Goal: Use online tool/utility: Utilize a website feature to perform a specific function

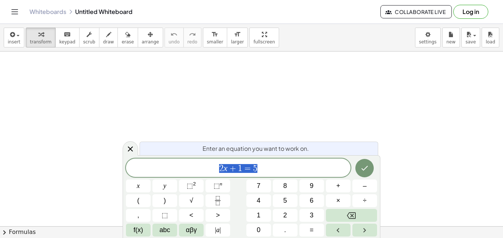
scroll to position [121, 0]
click at [10, 30] on icon "button" at bounding box center [11, 34] width 7 height 9
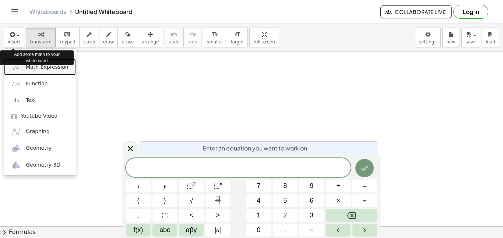
click at [41, 68] on span "Math Expression" at bounding box center [47, 67] width 42 height 7
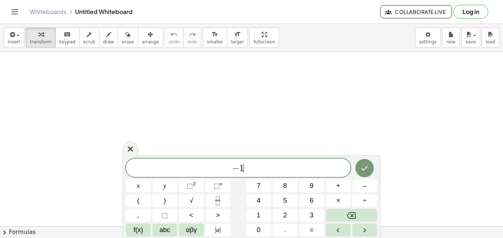
scroll to position [1, 0]
click at [215, 230] on span "|" at bounding box center [215, 229] width 1 height 7
click at [211, 233] on button "| a |" at bounding box center [217, 230] width 25 height 13
click at [215, 234] on span "|" at bounding box center [215, 229] width 1 height 7
click at [220, 230] on span "|" at bounding box center [219, 229] width 1 height 7
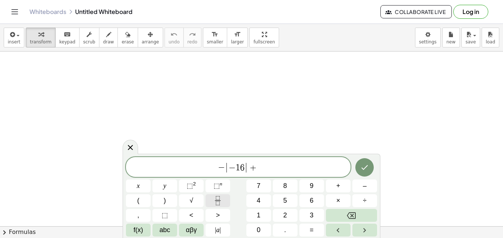
click at [215, 206] on button "Fraction" at bounding box center [217, 200] width 25 height 13
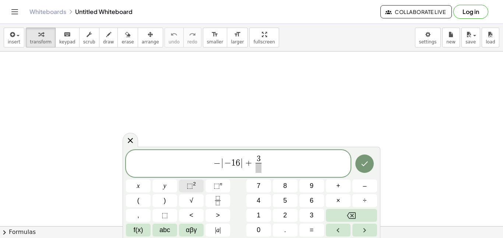
click at [190, 187] on span "⬚" at bounding box center [190, 185] width 6 height 7
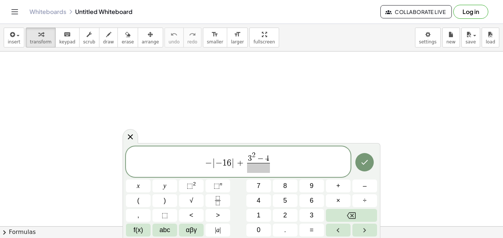
click at [261, 170] on span at bounding box center [258, 168] width 23 height 10
click at [348, 159] on span "− | − 1 6 | + 3 2 − 4 5 − 1 0 ​ ​" at bounding box center [238, 162] width 225 height 23
click at [367, 156] on button "Done" at bounding box center [364, 162] width 18 height 18
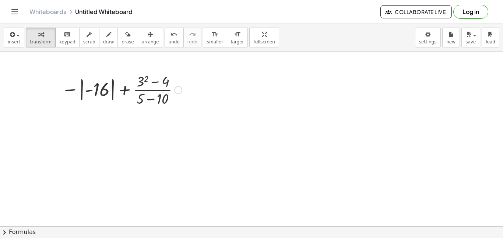
click at [233, 119] on div at bounding box center [251, 129] width 503 height 398
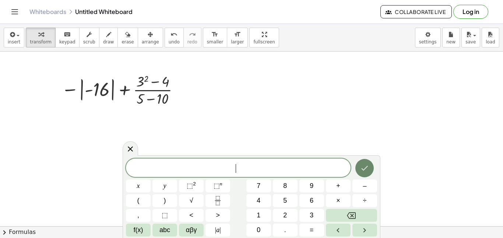
click at [369, 172] on icon "Done" at bounding box center [364, 168] width 9 height 9
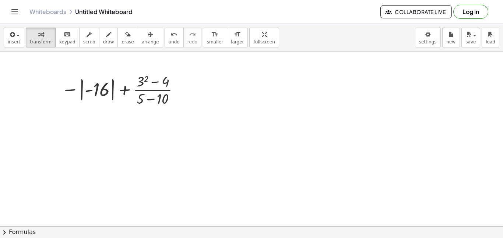
click at [243, 128] on div at bounding box center [251, 129] width 503 height 398
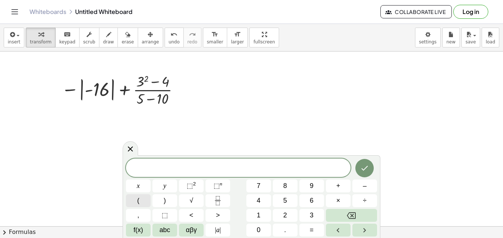
click at [134, 205] on button "(" at bounding box center [138, 200] width 25 height 13
click at [378, 148] on div at bounding box center [251, 129] width 503 height 398
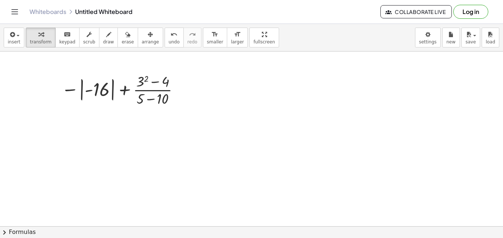
click at [124, 145] on div at bounding box center [251, 129] width 503 height 398
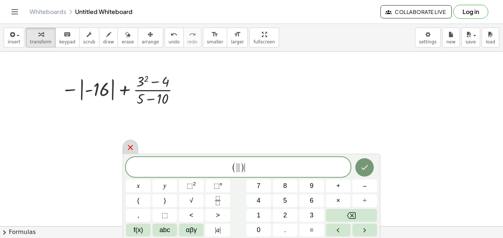
click at [130, 149] on icon at bounding box center [130, 147] width 9 height 9
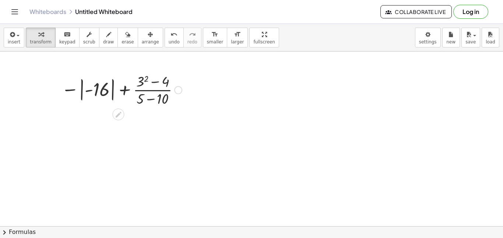
click at [128, 97] on div at bounding box center [122, 89] width 128 height 37
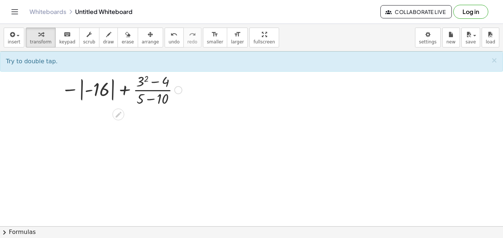
click at [137, 78] on div at bounding box center [122, 89] width 128 height 37
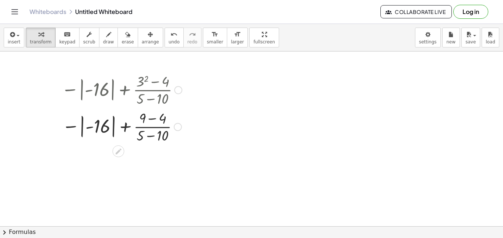
click at [110, 123] on div at bounding box center [122, 126] width 128 height 37
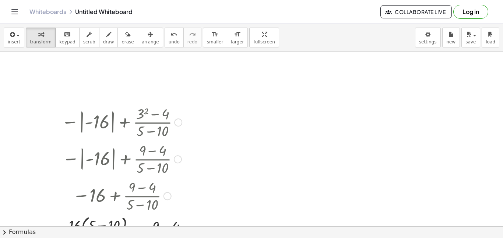
scroll to position [90, 0]
click at [167, 198] on div at bounding box center [167, 195] width 8 height 8
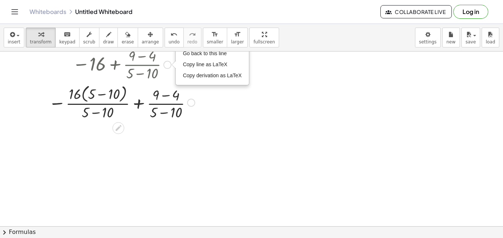
scroll to position [244, 0]
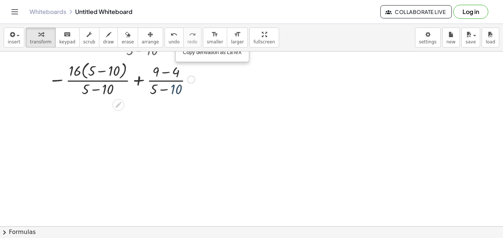
click at [176, 93] on div at bounding box center [122, 78] width 154 height 39
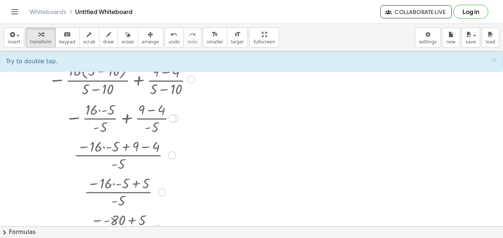
click at [100, 101] on div at bounding box center [118, 117] width 165 height 37
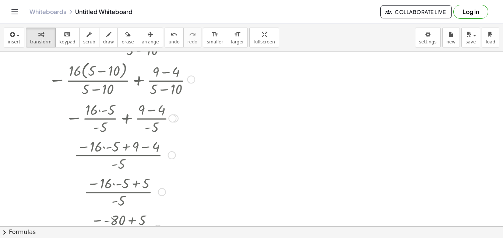
click at [117, 148] on div at bounding box center [122, 154] width 154 height 37
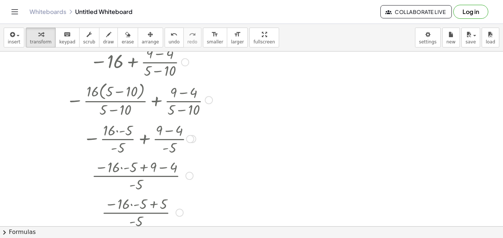
scroll to position [399, 0]
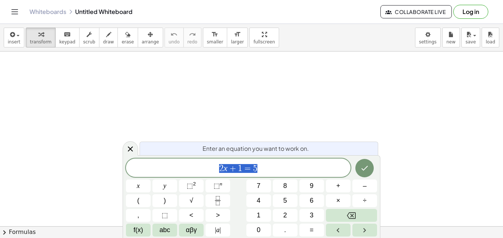
scroll to position [0, 0]
